Goal: Information Seeking & Learning: Learn about a topic

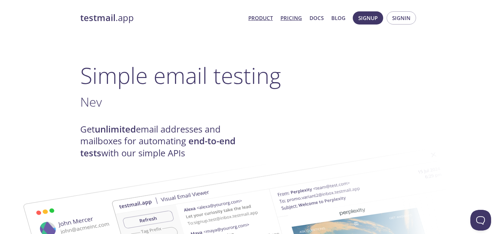
click at [291, 19] on link "Pricing" at bounding box center [290, 17] width 21 height 9
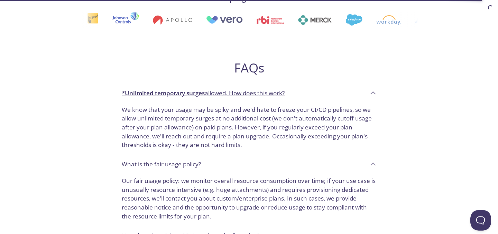
scroll to position [356, 0]
click at [202, 99] on div "What is the fair usage policy?" at bounding box center [244, 93] width 244 height 12
click at [221, 94] on p "*Unlimited temporary surges allowed. How does this work?" at bounding box center [203, 92] width 163 height 9
click at [332, 94] on div "*Unlimited temporary surges allowed. How does this work?" at bounding box center [244, 93] width 244 height 12
click at [371, 93] on icon at bounding box center [373, 92] width 11 height 11
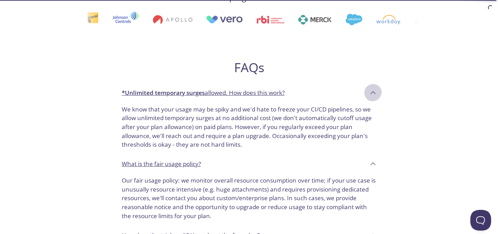
click at [370, 93] on icon at bounding box center [373, 92] width 11 height 11
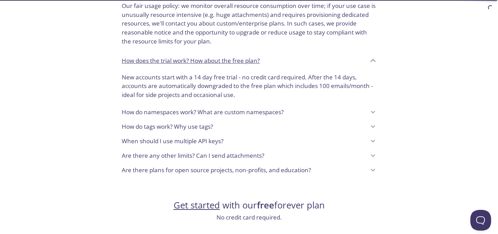
scroll to position [542, 0]
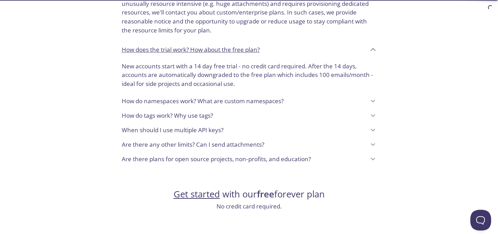
click at [306, 97] on div "How do namespaces work? What are custom namespaces?" at bounding box center [244, 101] width 244 height 12
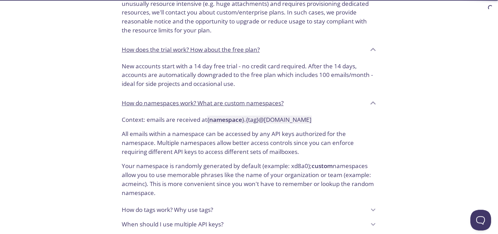
click at [306, 97] on div "How do namespaces work? What are custom namespaces?" at bounding box center [248, 103] width 265 height 19
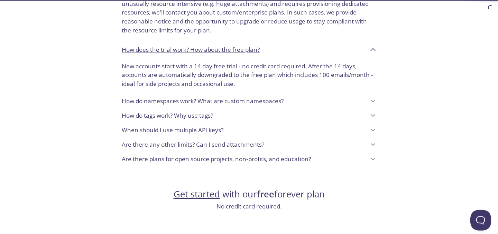
click at [323, 54] on div "How does the trial work? How about the free plan?" at bounding box center [244, 50] width 244 height 12
click at [290, 135] on div "When should I use multiple API keys?" at bounding box center [244, 130] width 244 height 12
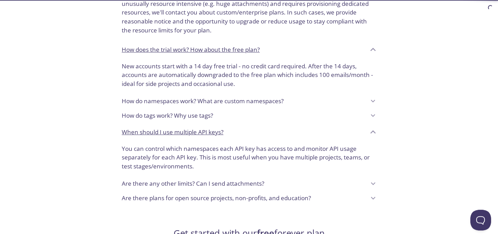
click at [290, 135] on div "When should I use multiple API keys?" at bounding box center [244, 132] width 244 height 12
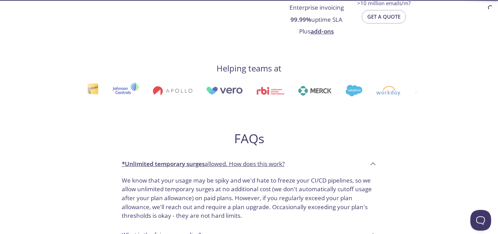
scroll to position [275, 0]
